Goal: Task Accomplishment & Management: Use online tool/utility

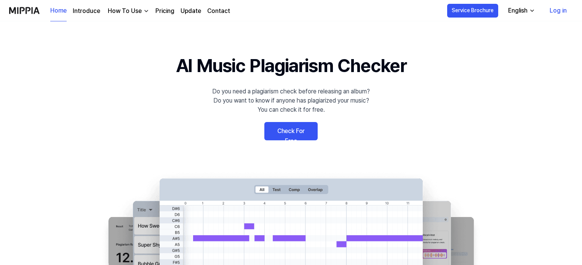
click at [285, 133] on link "Check For Free" at bounding box center [290, 131] width 53 height 18
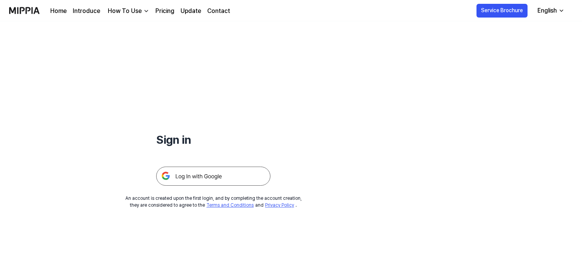
click at [177, 182] on img at bounding box center [213, 175] width 114 height 19
click at [190, 175] on img at bounding box center [213, 175] width 114 height 19
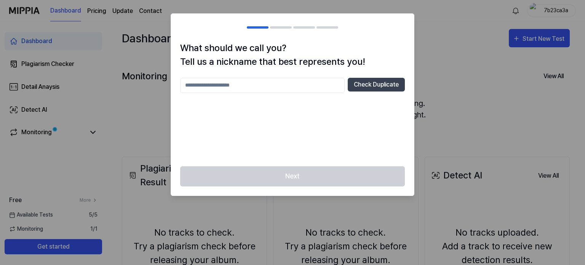
click at [249, 82] on input "text" at bounding box center [262, 85] width 165 height 15
type input "*******"
click at [371, 83] on button "Check Duplicate" at bounding box center [376, 85] width 57 height 14
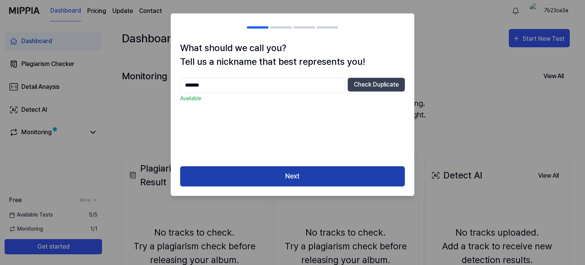
click at [273, 179] on button "Next" at bounding box center [292, 176] width 225 height 20
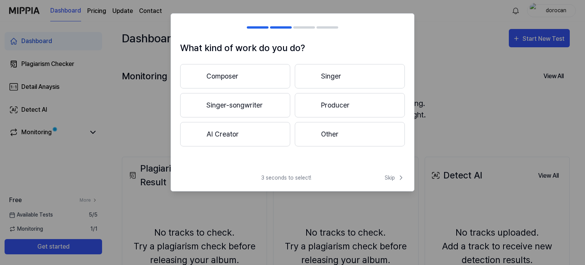
click at [229, 133] on button "AI Creator" at bounding box center [235, 134] width 110 height 24
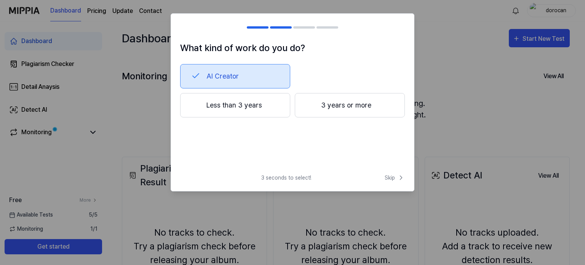
click at [248, 109] on button "Less than 3 years" at bounding box center [235, 105] width 110 height 24
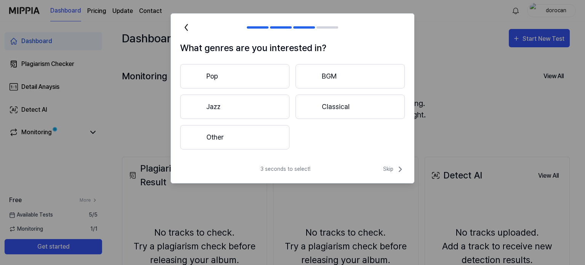
click at [221, 79] on button "Pop" at bounding box center [234, 76] width 109 height 24
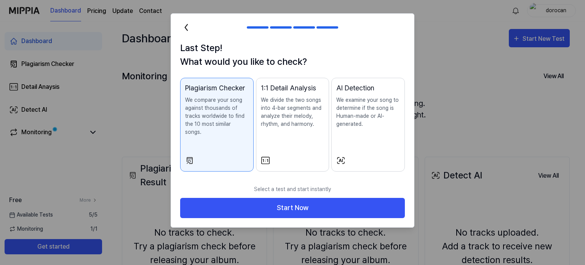
click at [185, 30] on icon at bounding box center [186, 27] width 12 height 12
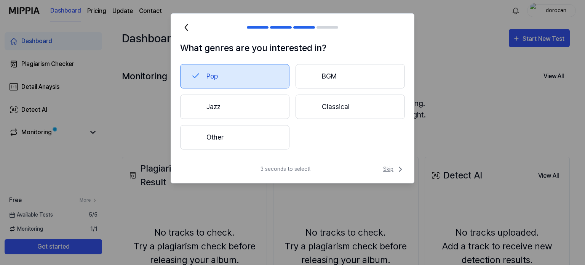
click at [389, 170] on span "Skip" at bounding box center [394, 169] width 22 height 9
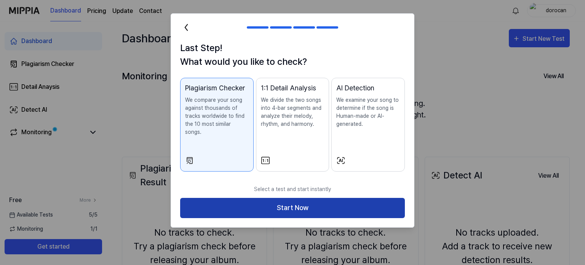
click at [305, 200] on button "Start Now" at bounding box center [292, 208] width 225 height 20
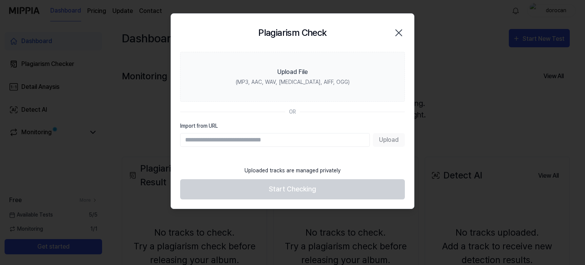
paste input "**********"
type input "**********"
click at [390, 141] on button "Upload" at bounding box center [389, 140] width 32 height 14
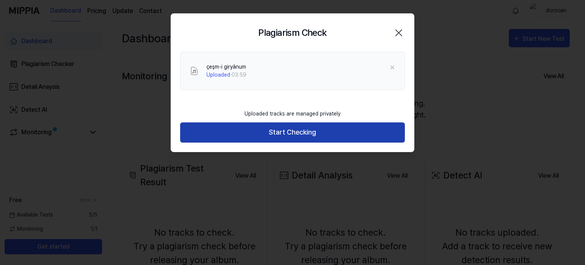
click at [278, 127] on button "Start Checking" at bounding box center [292, 132] width 225 height 20
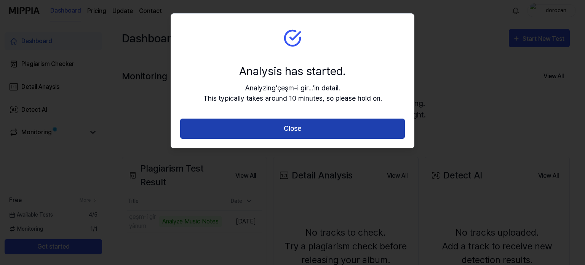
click at [297, 126] on button "Close" at bounding box center [292, 128] width 225 height 20
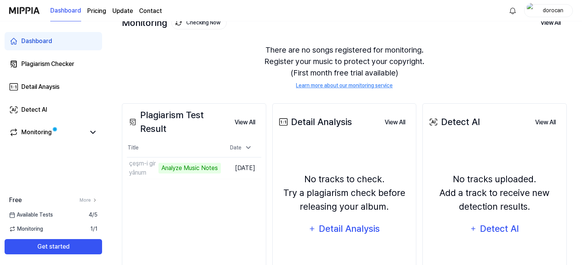
scroll to position [76, 0]
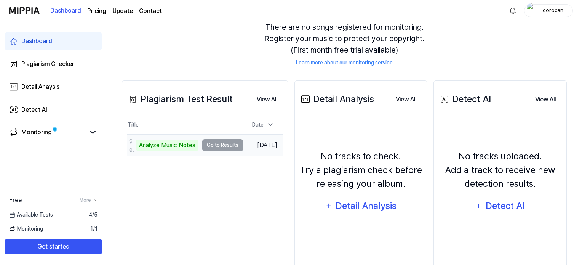
click at [229, 141] on td "çeşm-i giryânum Analyze Music Notes Go to Results" at bounding box center [185, 144] width 116 height 21
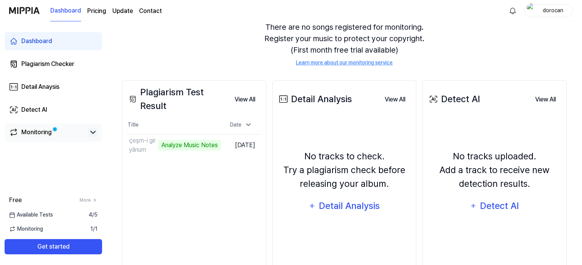
click at [93, 130] on icon at bounding box center [92, 132] width 9 height 9
click at [89, 131] on icon at bounding box center [92, 132] width 9 height 9
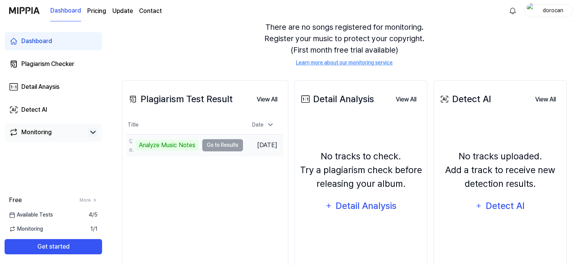
click at [219, 141] on td "çeşm-i giryânum Analyze Music Notes Go to Results" at bounding box center [185, 144] width 116 height 21
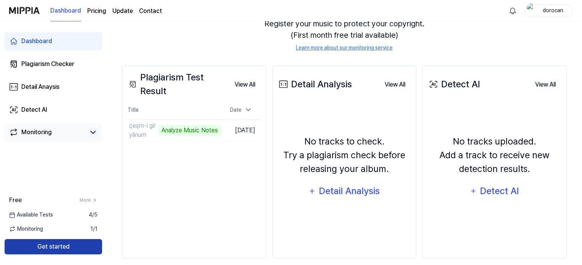
scroll to position [99, 0]
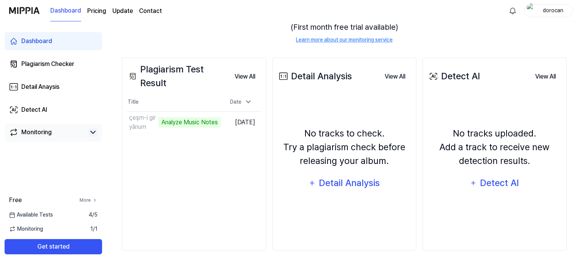
click at [94, 199] on icon at bounding box center [95, 200] width 2 height 3
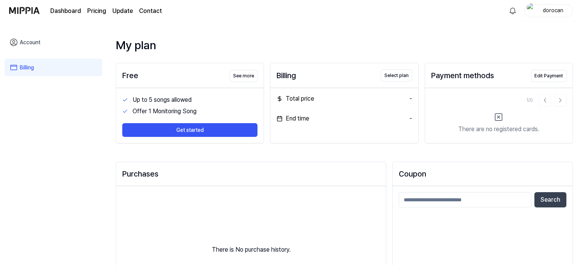
click at [27, 40] on link "Account" at bounding box center [54, 43] width 98 height 18
click at [68, 7] on link "Dashboard" at bounding box center [65, 10] width 31 height 9
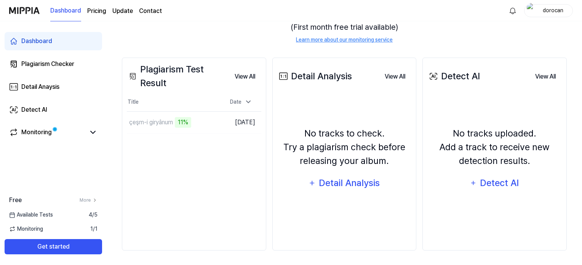
scroll to position [99, 0]
click at [94, 133] on icon at bounding box center [92, 132] width 9 height 9
click at [195, 122] on button "Go to Results" at bounding box center [200, 122] width 41 height 12
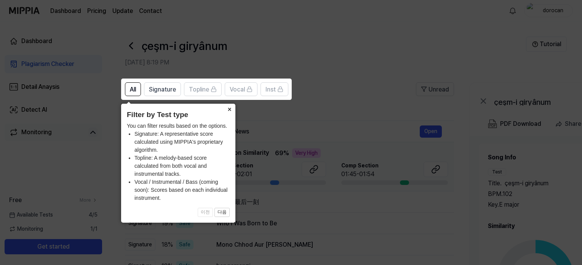
click at [227, 108] on button "×" at bounding box center [229, 109] width 12 height 11
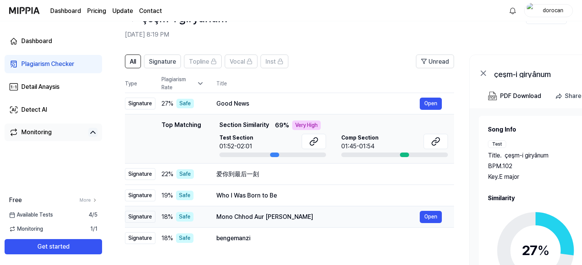
scroll to position [38, 0]
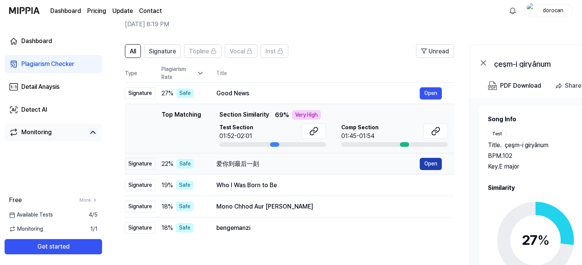
click at [426, 161] on button "Open" at bounding box center [431, 164] width 22 height 12
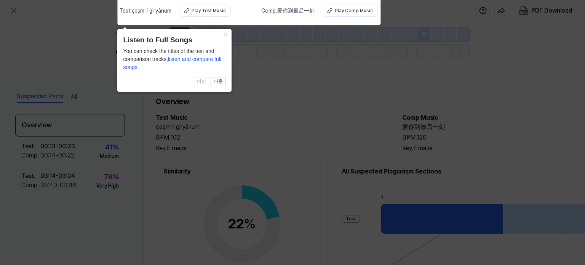
click at [304, 123] on icon at bounding box center [292, 130] width 585 height 269
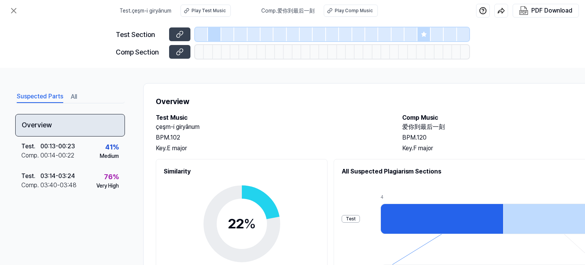
click at [39, 114] on div "Overview" at bounding box center [70, 125] width 110 height 22
click at [38, 117] on div "Overview" at bounding box center [70, 125] width 110 height 22
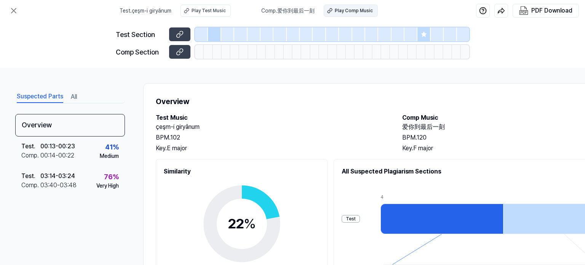
click at [364, 9] on div "Play Comp Music" at bounding box center [354, 10] width 38 height 7
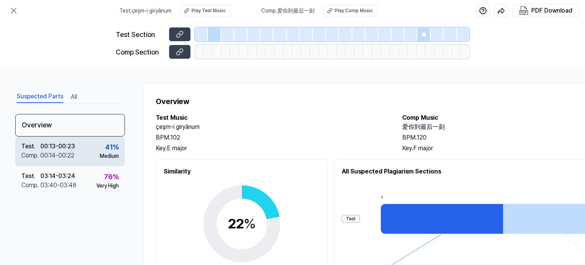
click at [105, 150] on div "41 %" at bounding box center [112, 147] width 14 height 10
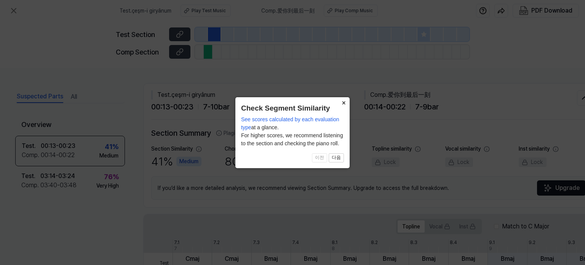
click at [344, 101] on button "×" at bounding box center [343, 102] width 12 height 11
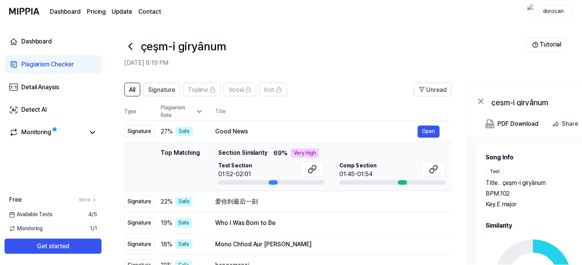
scroll to position [38, 0]
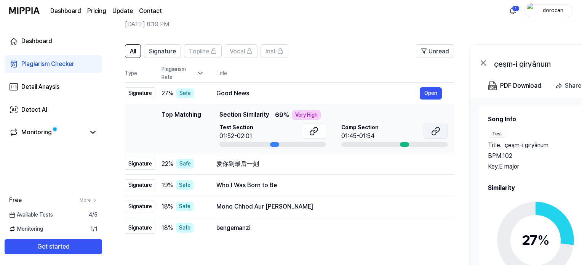
click at [437, 131] on icon at bounding box center [435, 130] width 9 height 9
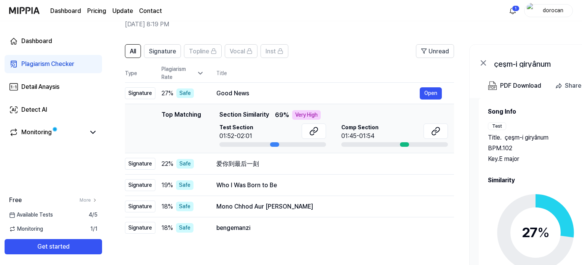
scroll to position [0, 0]
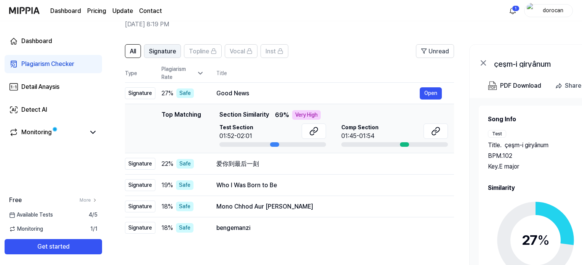
click at [156, 53] on span "Signature" at bounding box center [162, 51] width 27 height 9
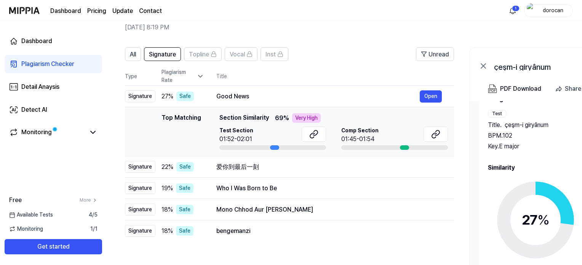
scroll to position [76, 0]
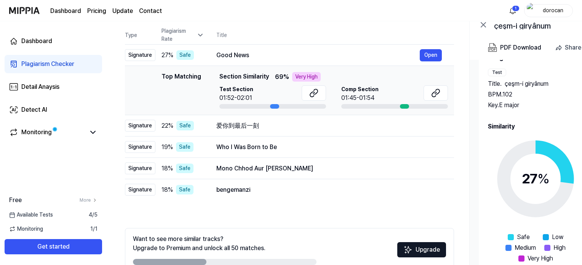
drag, startPoint x: 490, startPoint y: 127, endPoint x: 514, endPoint y: 129, distance: 24.1
click at [514, 129] on div "Song Info Test Title . çeşm-i giryânum BPM. 102 Key. E major Comp Title . Good …" at bounding box center [591, 158] width 224 height 228
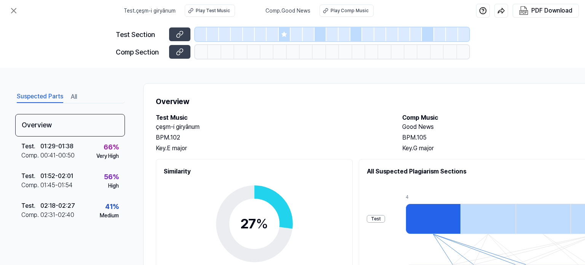
click at [72, 96] on button "All" at bounding box center [74, 97] width 6 height 12
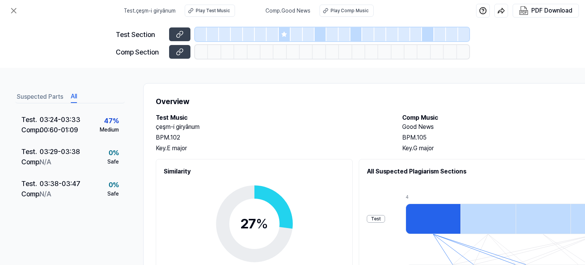
scroll to position [663, 0]
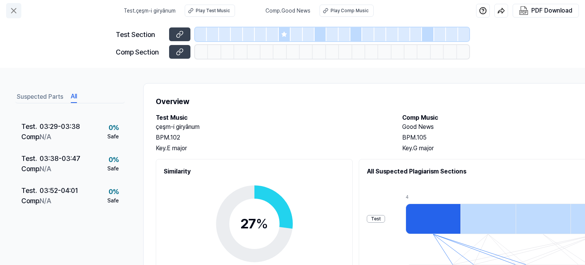
click at [16, 10] on icon at bounding box center [13, 10] width 9 height 9
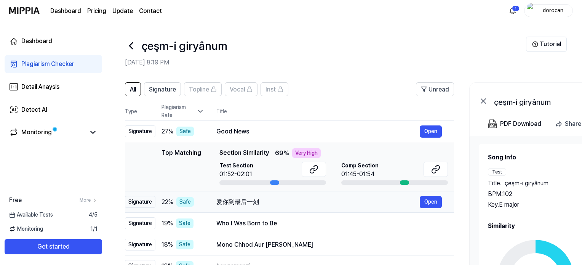
click at [168, 200] on span "22 %" at bounding box center [168, 201] width 12 height 9
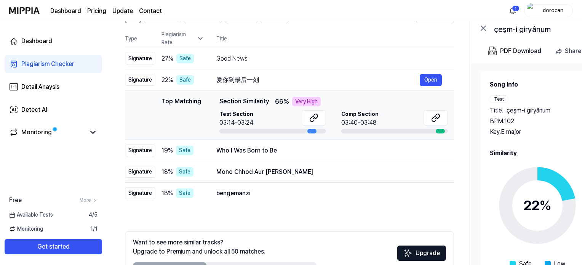
scroll to position [76, 0]
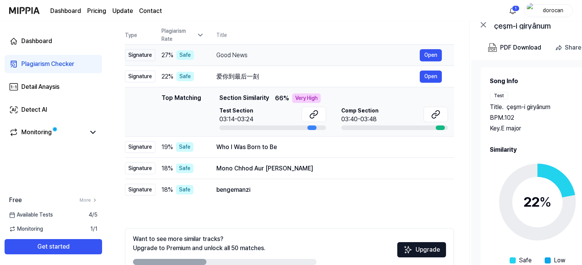
click at [183, 56] on div "Safe" at bounding box center [185, 55] width 18 height 10
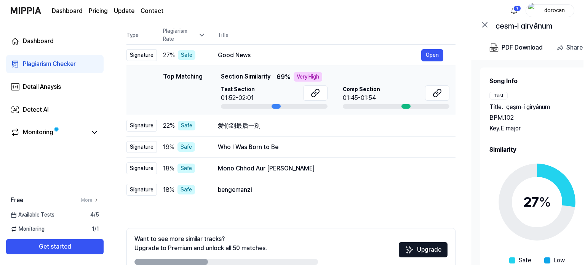
scroll to position [0, 0]
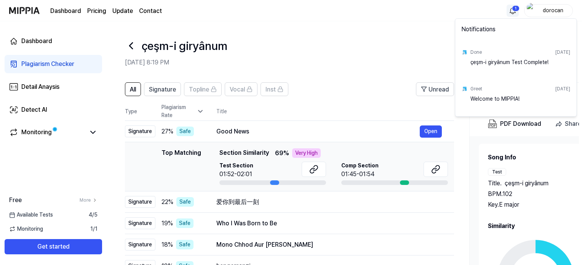
click at [511, 10] on html "Dashboard Pricing Update Contact 1 dorocan Dashboard Plagiarism Checker Detail …" at bounding box center [291, 132] width 582 height 265
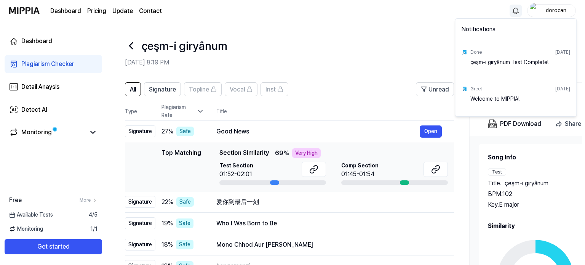
click at [491, 61] on div "çeşm-i giryânum Test Complete!" at bounding box center [520, 65] width 100 height 15
click at [473, 49] on div "Done" at bounding box center [475, 52] width 11 height 7
click at [485, 61] on div "çeşm-i giryânum Test Complete!" at bounding box center [520, 65] width 100 height 15
click at [509, 65] on div "çeşm-i giryânum Test Complete!" at bounding box center [520, 65] width 100 height 15
click at [357, 53] on html "Dashboard Pricing Update Contact dorocan Dashboard Plagiarism Checker Detail An…" at bounding box center [292, 132] width 585 height 265
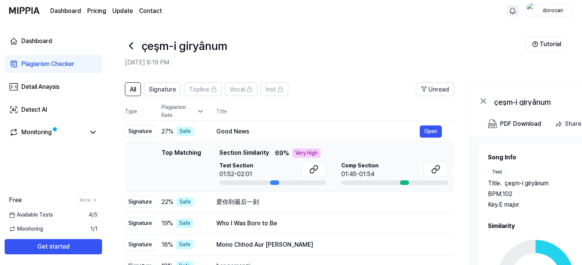
click at [131, 43] on icon at bounding box center [131, 46] width 3 height 6
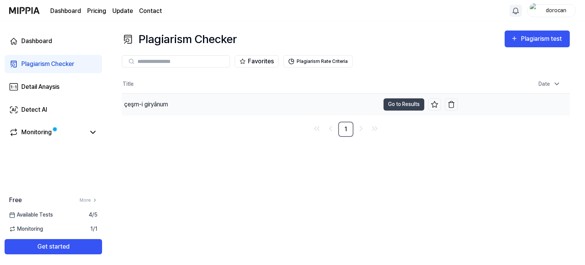
click at [136, 106] on div "çeşm-i giryânum" at bounding box center [146, 104] width 44 height 9
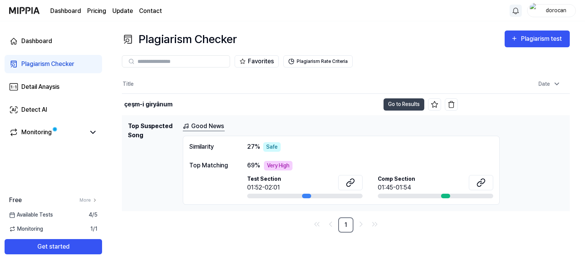
click at [140, 182] on h1 "Top Suspected Song" at bounding box center [152, 163] width 49 height 83
click at [207, 125] on link "Good News" at bounding box center [204, 127] width 42 height 10
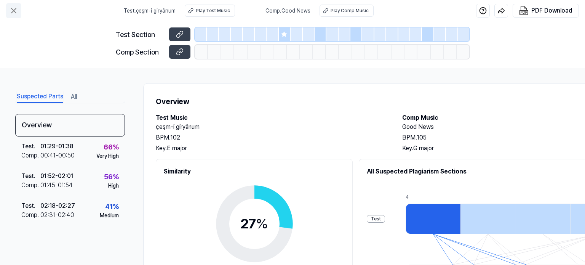
click at [10, 7] on icon at bounding box center [13, 10] width 9 height 9
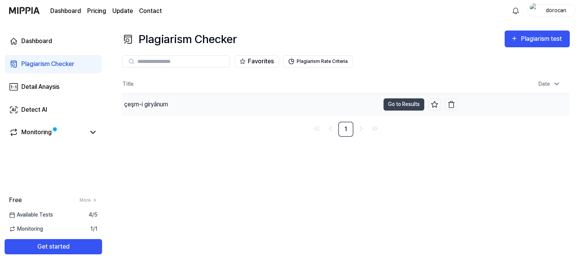
click at [133, 105] on div "çeşm-i giryânum" at bounding box center [146, 104] width 44 height 9
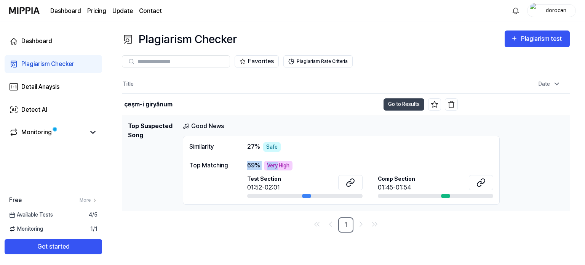
drag, startPoint x: 242, startPoint y: 166, endPoint x: 278, endPoint y: 166, distance: 36.2
click at [278, 166] on div "Top Matching 69 % Very High Test Section 01:52-02:01 Comp Section 01:45-01:54" at bounding box center [341, 179] width 304 height 37
click at [277, 169] on div "Very High" at bounding box center [278, 166] width 29 height 10
click at [480, 182] on icon at bounding box center [481, 182] width 9 height 9
click at [345, 224] on link "1" at bounding box center [345, 224] width 15 height 15
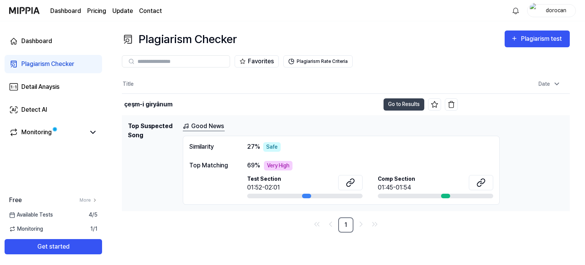
click at [253, 166] on span "69 %" at bounding box center [253, 165] width 13 height 9
click at [256, 180] on span "Test Section" at bounding box center [264, 179] width 34 height 8
click at [350, 182] on icon at bounding box center [352, 181] width 5 height 5
drag, startPoint x: 311, startPoint y: 197, endPoint x: 321, endPoint y: 195, distance: 10.8
click at [338, 195] on div at bounding box center [304, 195] width 115 height 5
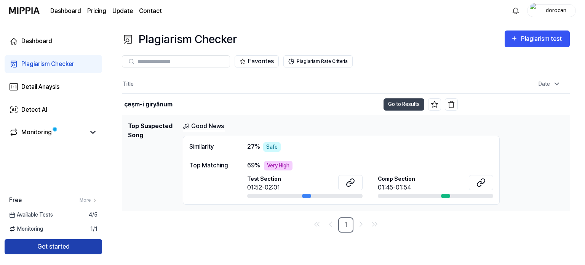
click at [36, 249] on button "Get started" at bounding box center [54, 246] width 98 height 15
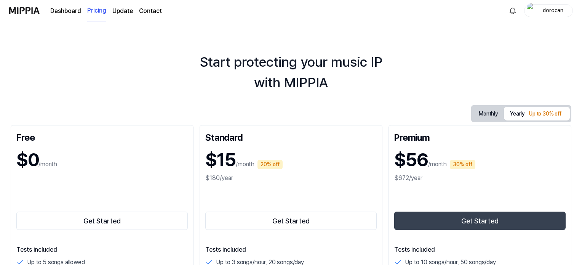
click at [72, 11] on link "Dashboard" at bounding box center [65, 10] width 31 height 9
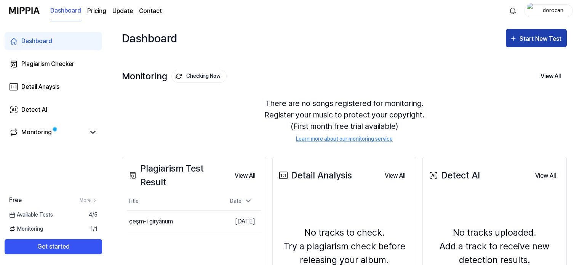
click at [554, 32] on button "Start New Test" at bounding box center [536, 38] width 61 height 18
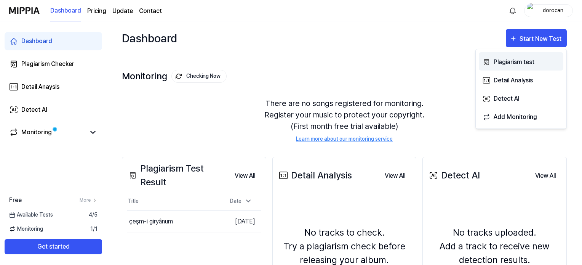
click at [523, 60] on div "Plagiarism test" at bounding box center [527, 62] width 66 height 10
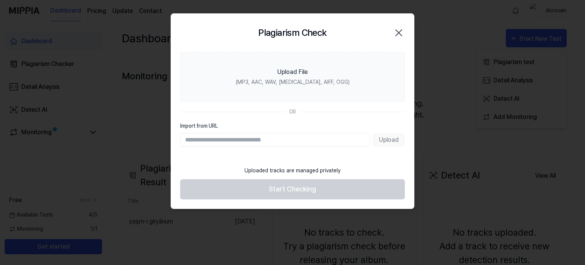
paste input "**********"
type input "**********"
click at [394, 135] on button "Upload" at bounding box center [389, 140] width 32 height 14
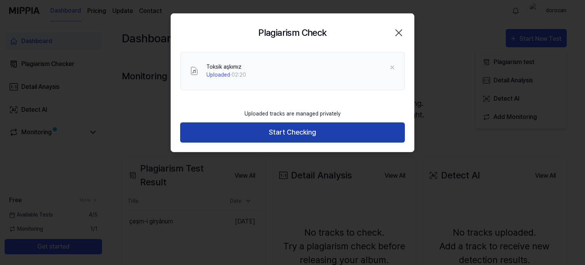
click at [303, 135] on button "Start Checking" at bounding box center [292, 132] width 225 height 20
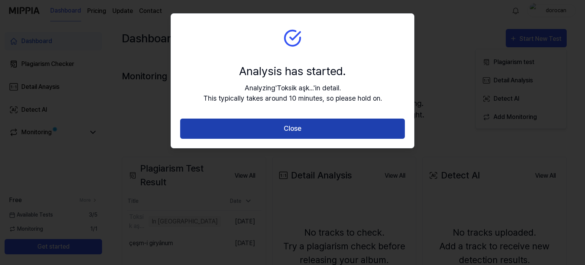
click at [294, 125] on button "Close" at bounding box center [292, 128] width 225 height 20
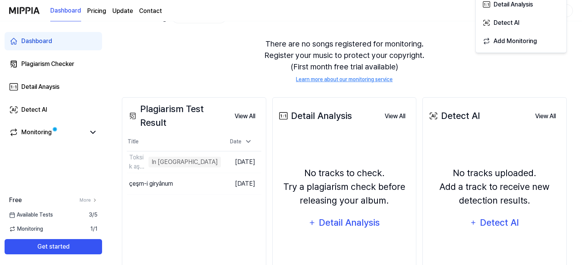
scroll to position [76, 0]
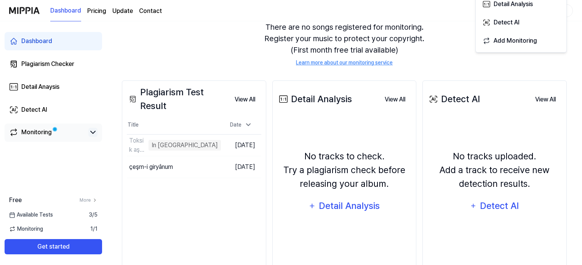
click at [94, 130] on icon at bounding box center [92, 132] width 9 height 9
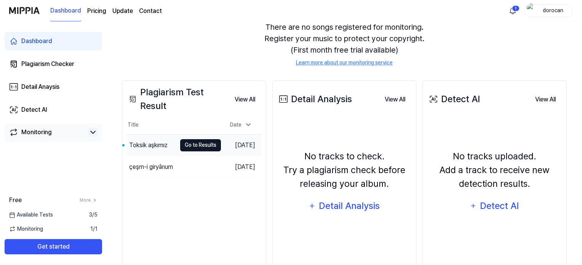
click at [192, 147] on button "Go to Results" at bounding box center [200, 145] width 41 height 12
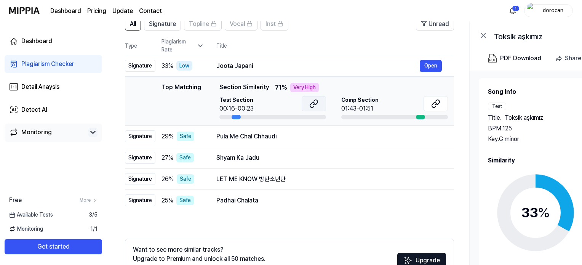
scroll to position [76, 0]
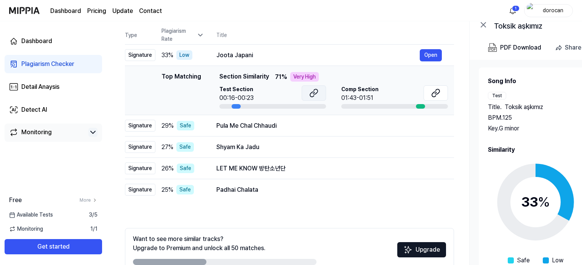
click at [314, 92] on icon at bounding box center [312, 94] width 5 height 5
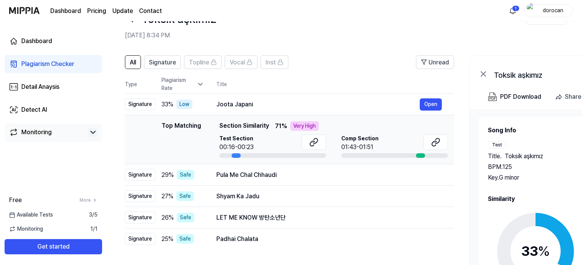
scroll to position [38, 0]
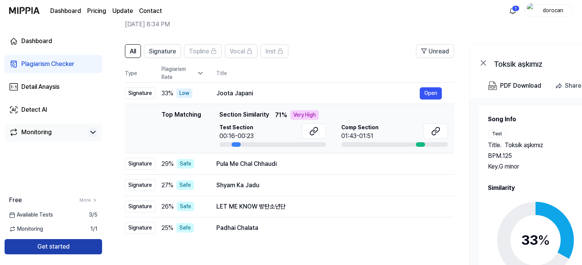
click at [42, 248] on button "Get started" at bounding box center [54, 246] width 98 height 15
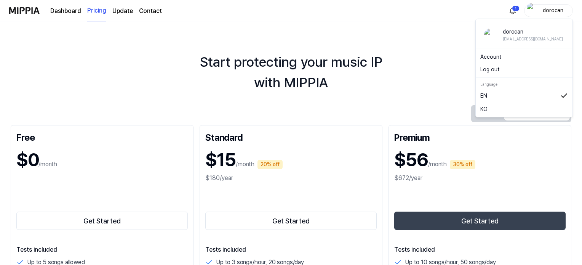
click at [536, 10] on div "dorocan" at bounding box center [548, 10] width 49 height 13
click at [19, 8] on img at bounding box center [24, 10] width 30 height 21
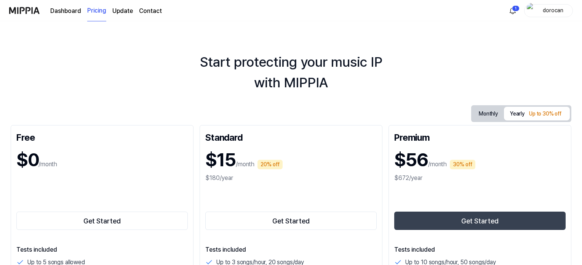
click at [19, 8] on img at bounding box center [24, 10] width 30 height 21
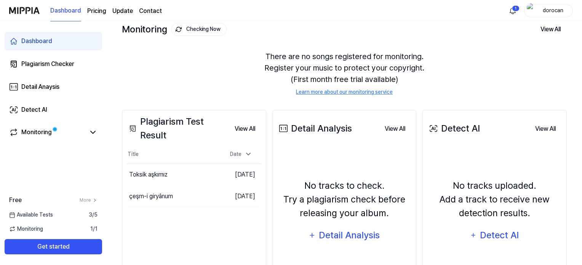
scroll to position [76, 0]
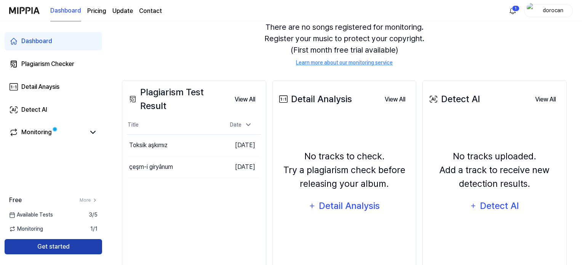
click at [49, 246] on button "Get started" at bounding box center [54, 246] width 98 height 15
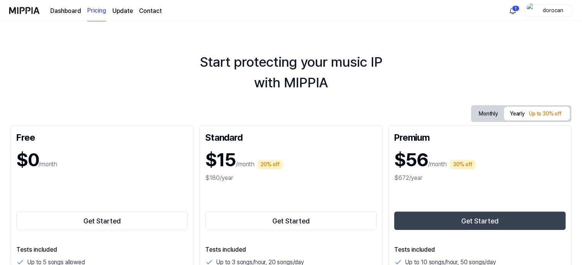
click at [64, 11] on link "Dashboard" at bounding box center [65, 10] width 31 height 9
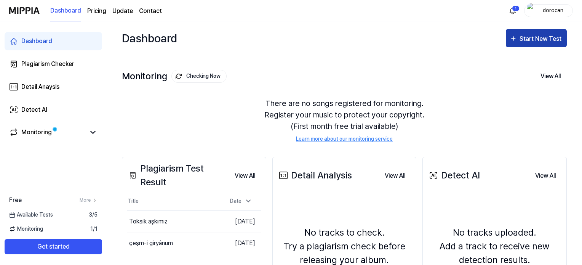
click at [535, 34] on div "Start New Test" at bounding box center [541, 39] width 43 height 10
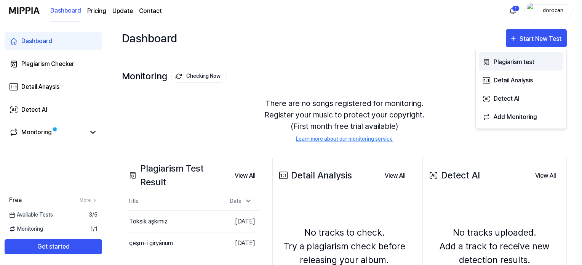
click at [502, 61] on div "Plagiarism test" at bounding box center [527, 62] width 66 height 10
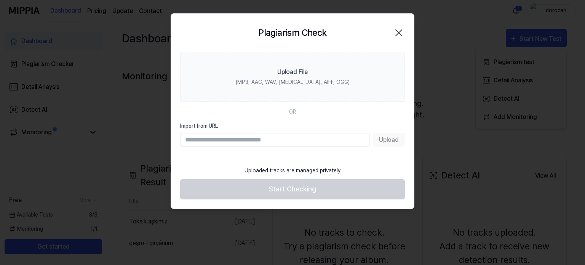
paste input "**********"
type input "**********"
click at [383, 138] on button "Upload" at bounding box center [389, 140] width 32 height 14
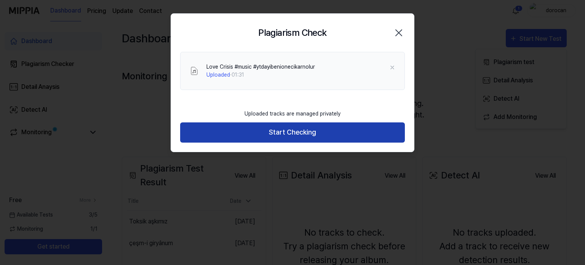
click at [299, 133] on button "Start Checking" at bounding box center [292, 132] width 225 height 20
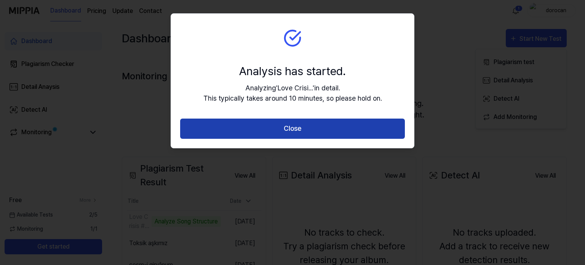
click at [312, 127] on button "Close" at bounding box center [292, 128] width 225 height 20
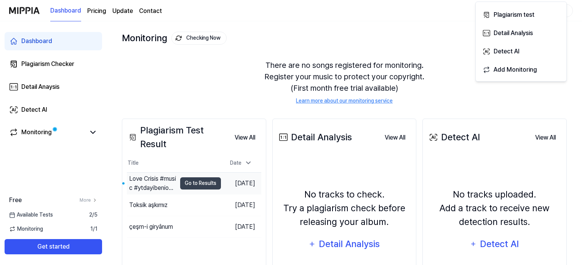
scroll to position [76, 0]
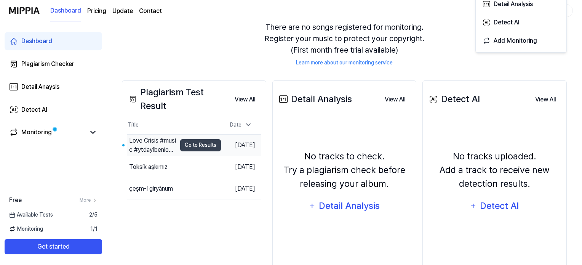
click at [163, 143] on div "Love Crisis #music #ytdayibenionecikarnolur" at bounding box center [152, 145] width 47 height 18
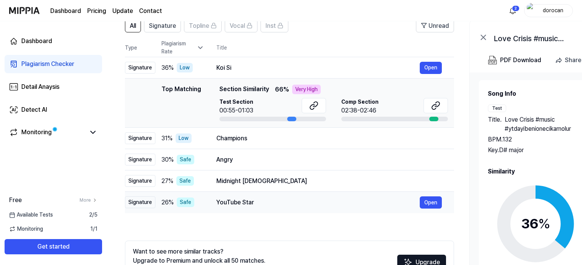
scroll to position [76, 0]
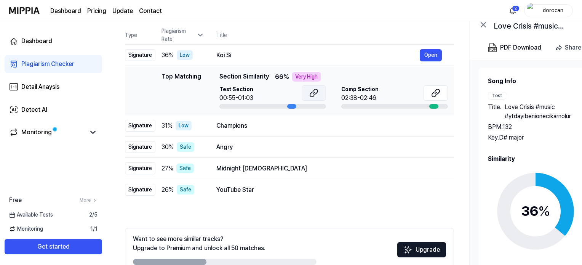
click at [313, 92] on icon at bounding box center [313, 92] width 9 height 9
click at [229, 124] on div "Champions" at bounding box center [317, 125] width 203 height 9
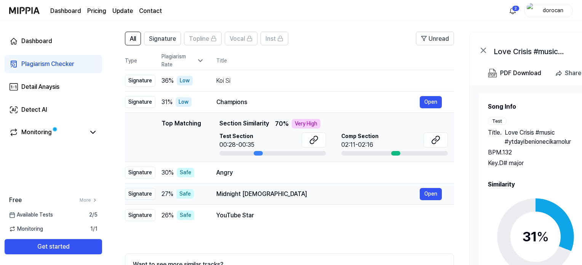
scroll to position [38, 0]
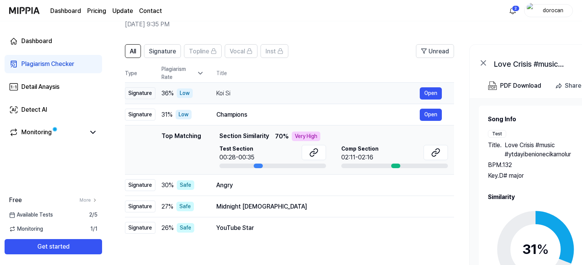
click at [229, 89] on div "Koi Si" at bounding box center [317, 93] width 203 height 9
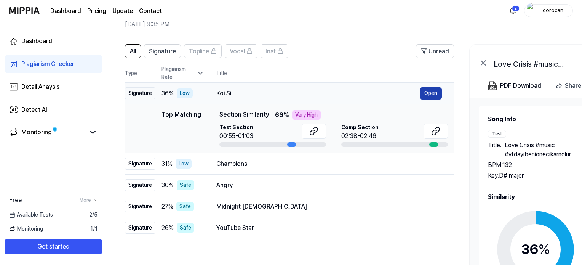
click at [437, 90] on button "Open" at bounding box center [431, 93] width 22 height 12
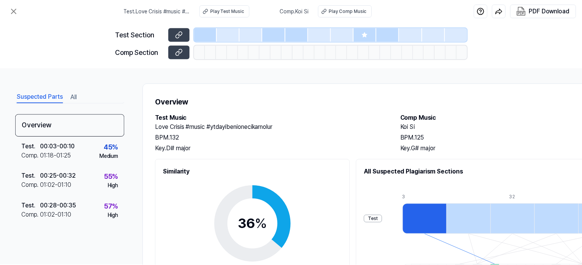
scroll to position [76, 0]
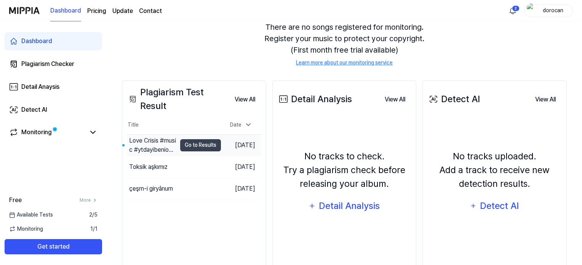
click at [152, 145] on div "Love Crisis #music #ytdayibenionecikarnolur" at bounding box center [152, 145] width 47 height 18
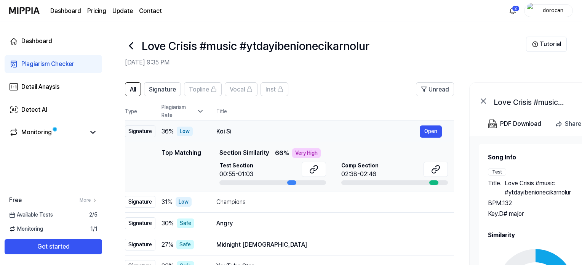
click at [140, 129] on div "Signature" at bounding box center [140, 131] width 30 height 12
click at [193, 131] on div "36 % Low" at bounding box center [183, 131] width 43 height 10
click at [254, 128] on div "Koi Si" at bounding box center [317, 131] width 203 height 9
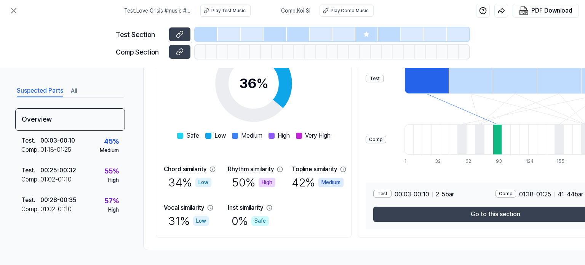
scroll to position [143, 0]
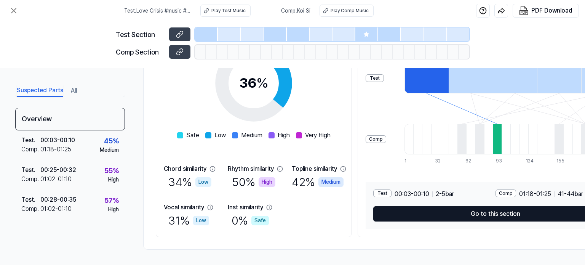
click at [515, 210] on button "Go to this section" at bounding box center [495, 213] width 245 height 15
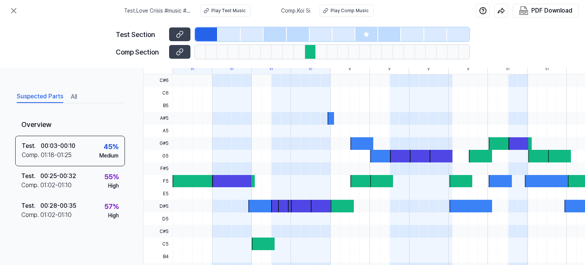
scroll to position [105, 0]
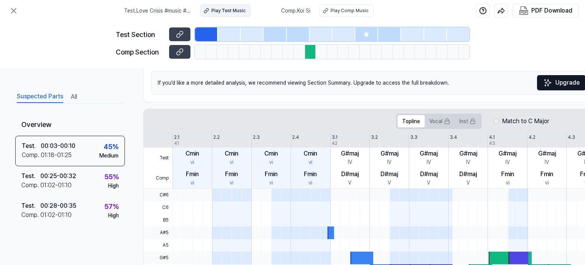
click at [219, 10] on div "Play Test Music" at bounding box center [228, 10] width 34 height 7
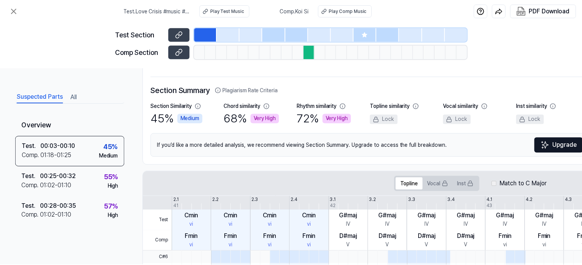
scroll to position [0, 0]
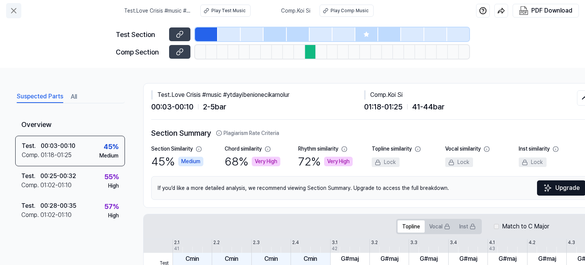
click at [13, 7] on icon at bounding box center [13, 10] width 9 height 9
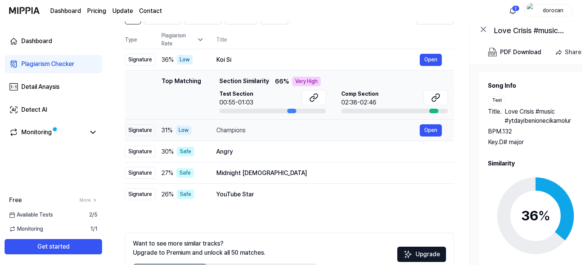
scroll to position [76, 0]
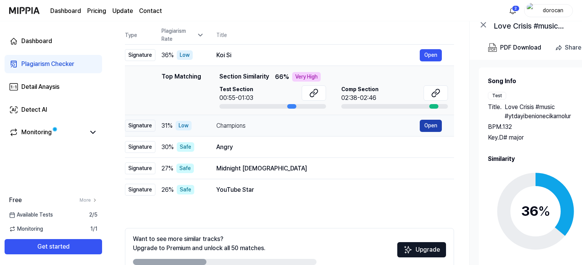
click at [437, 123] on button "Open" at bounding box center [431, 126] width 22 height 12
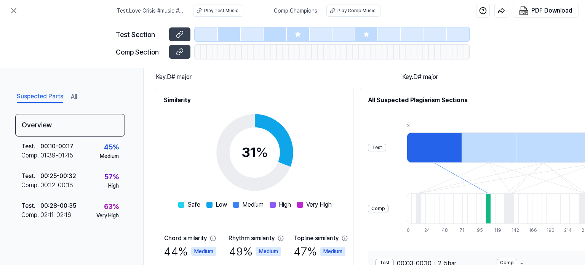
scroll to position [114, 0]
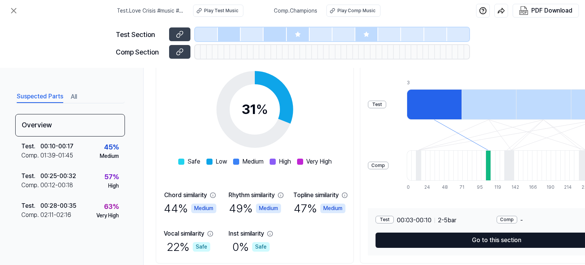
click at [512, 243] on button "Go to this section" at bounding box center [497, 239] width 242 height 15
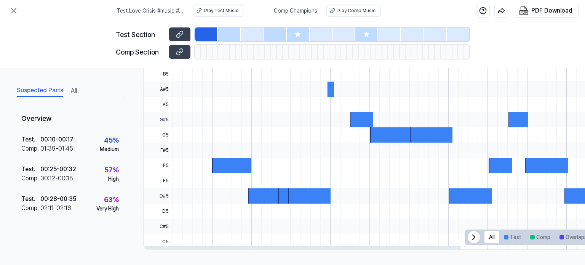
scroll to position [0, 0]
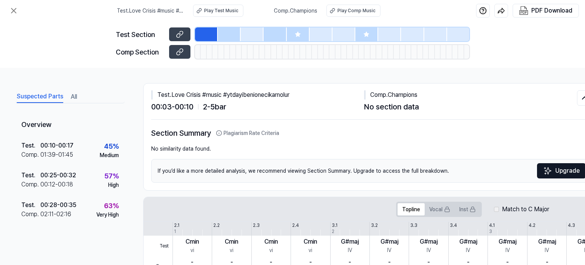
click at [69, 96] on div "Suspected Parts All" at bounding box center [70, 96] width 110 height 14
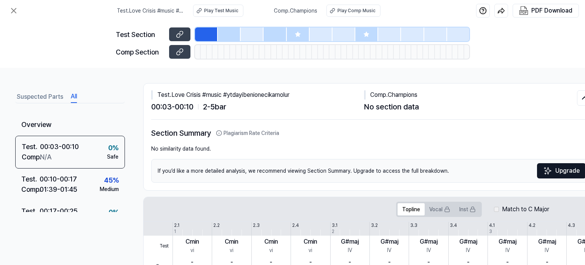
click at [76, 99] on button "All" at bounding box center [74, 97] width 6 height 12
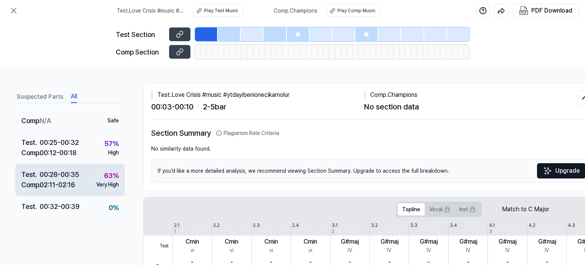
scroll to position [114, 0]
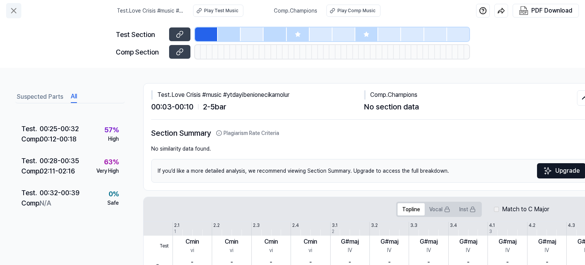
click at [11, 10] on icon at bounding box center [13, 10] width 9 height 9
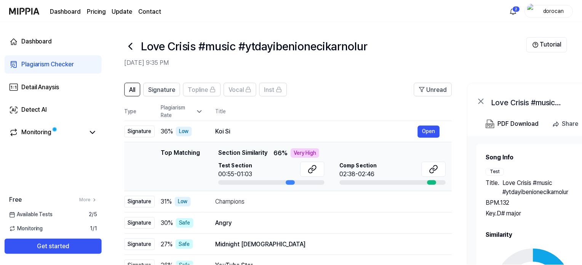
scroll to position [76, 0]
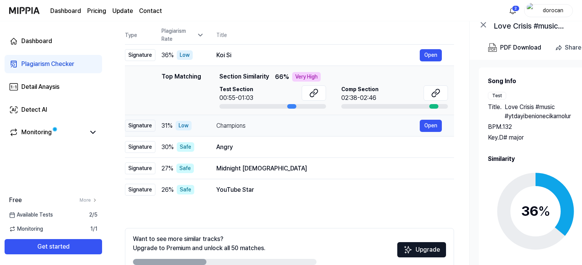
click at [226, 124] on div "Champions" at bounding box center [317, 125] width 203 height 9
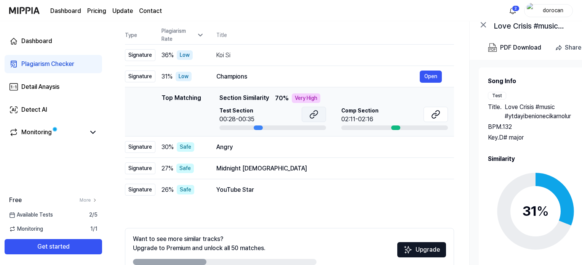
click at [312, 112] on icon at bounding box center [313, 114] width 9 height 9
click at [437, 115] on icon at bounding box center [437, 112] width 5 height 5
click at [290, 150] on div "Angry" at bounding box center [317, 146] width 203 height 9
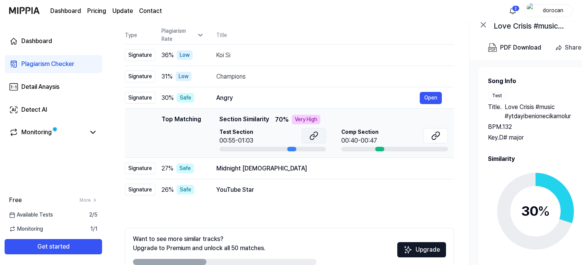
click at [313, 133] on icon at bounding box center [315, 134] width 5 height 5
click at [433, 135] on icon at bounding box center [435, 135] width 9 height 9
click at [274, 103] on div "Angry Open" at bounding box center [328, 98] width 225 height 12
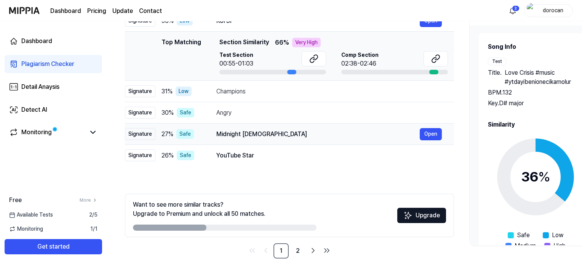
scroll to position [114, 0]
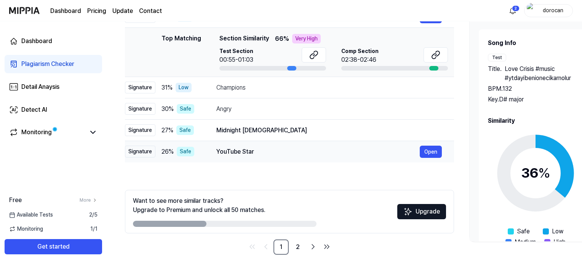
click at [244, 154] on div "YouTube Star" at bounding box center [317, 151] width 203 height 9
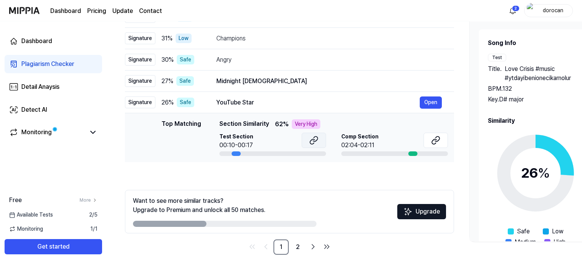
click at [314, 138] on icon at bounding box center [313, 140] width 9 height 9
click at [436, 138] on icon at bounding box center [437, 138] width 5 height 5
